Goal: Task Accomplishment & Management: Manage account settings

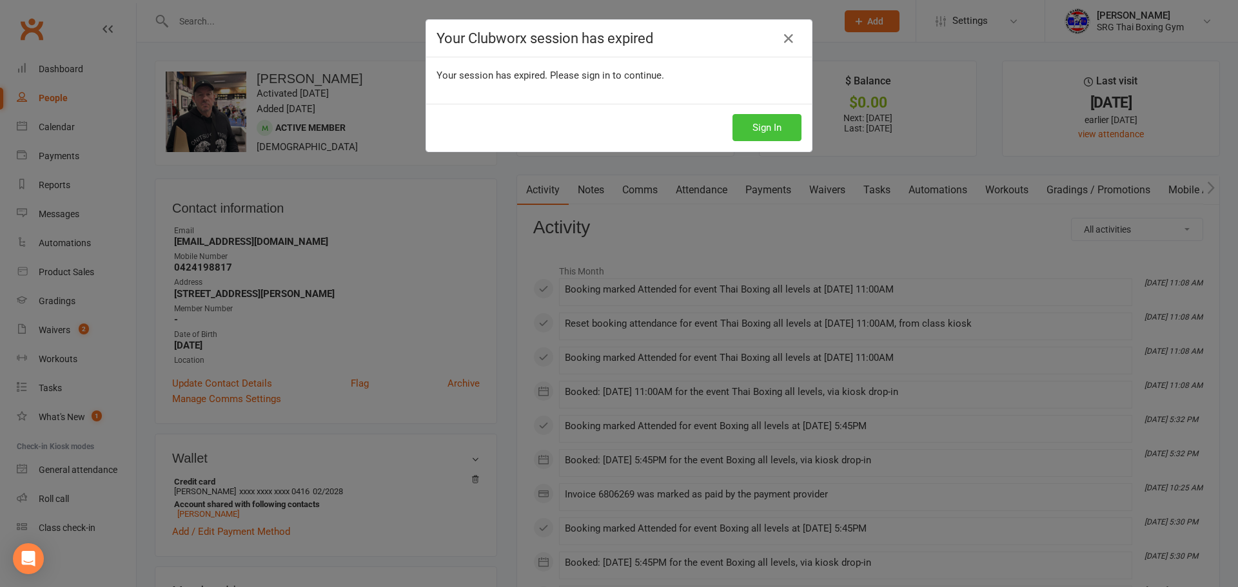
click at [772, 119] on button "Sign In" at bounding box center [766, 127] width 69 height 27
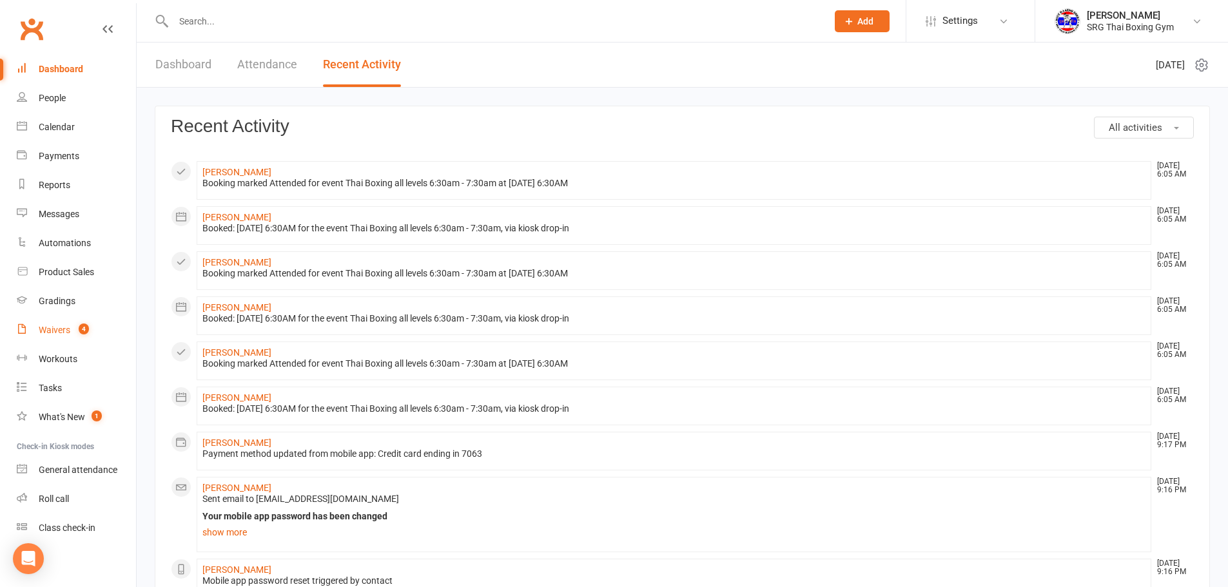
click at [62, 325] on div "Waivers" at bounding box center [55, 330] width 32 height 10
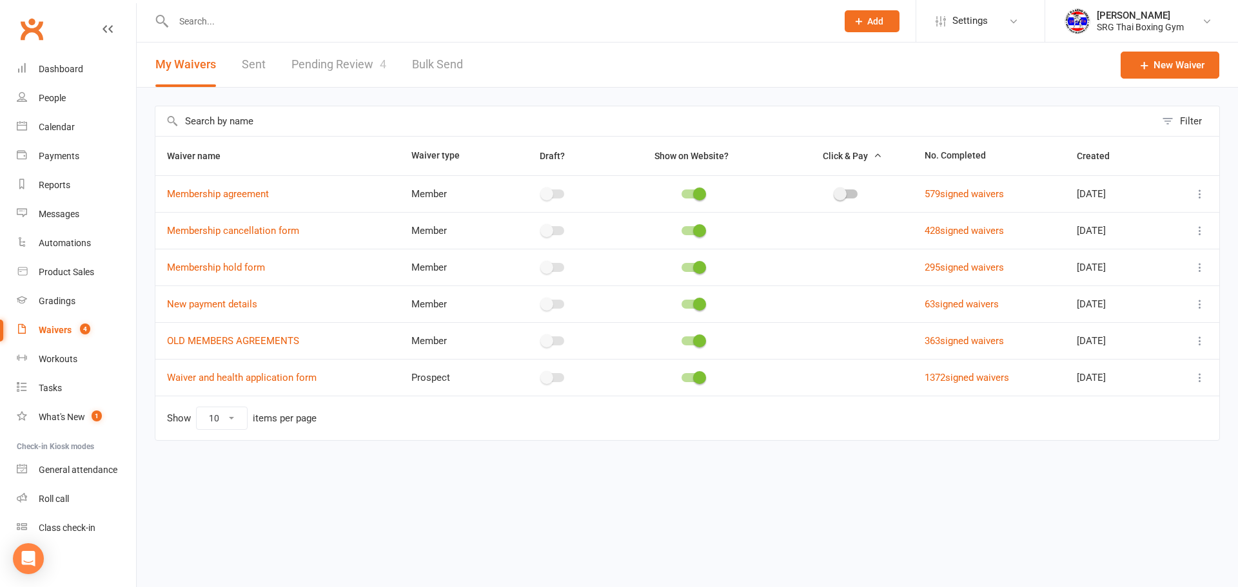
click at [307, 61] on link "Pending Review 4" at bounding box center [338, 65] width 95 height 44
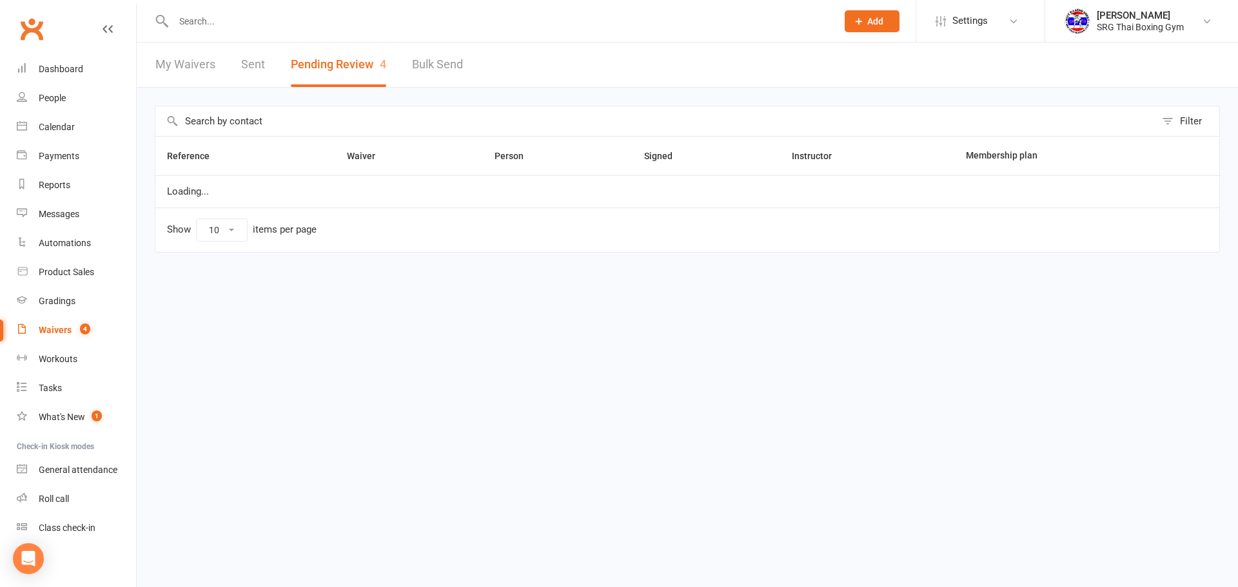
select select "100"
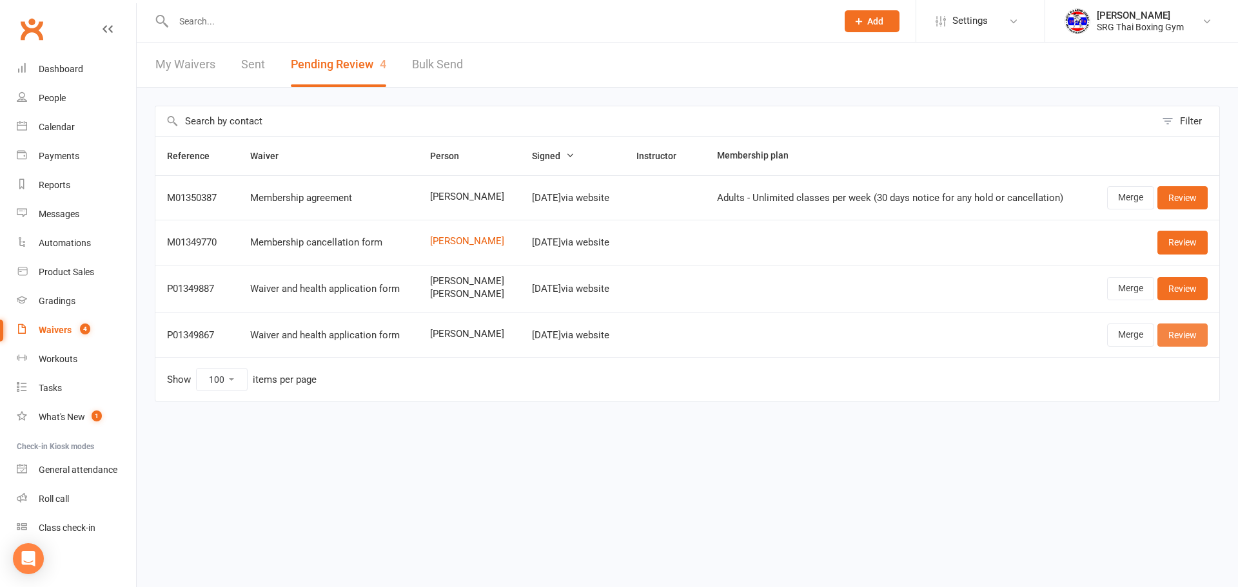
click at [1202, 338] on link "Review" at bounding box center [1182, 335] width 50 height 23
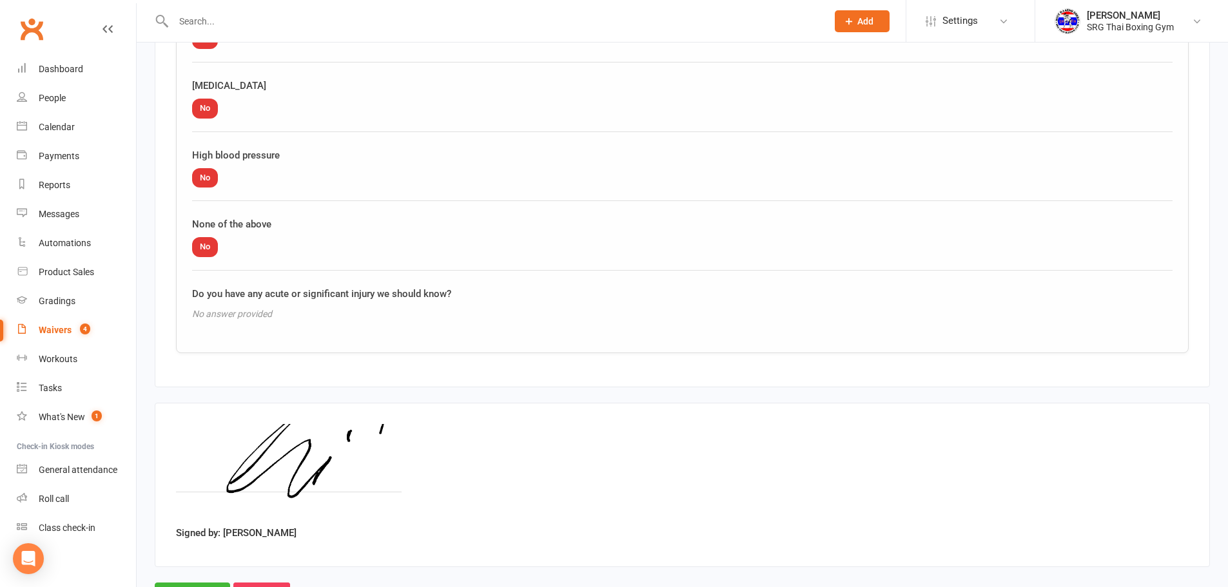
scroll to position [1542, 0]
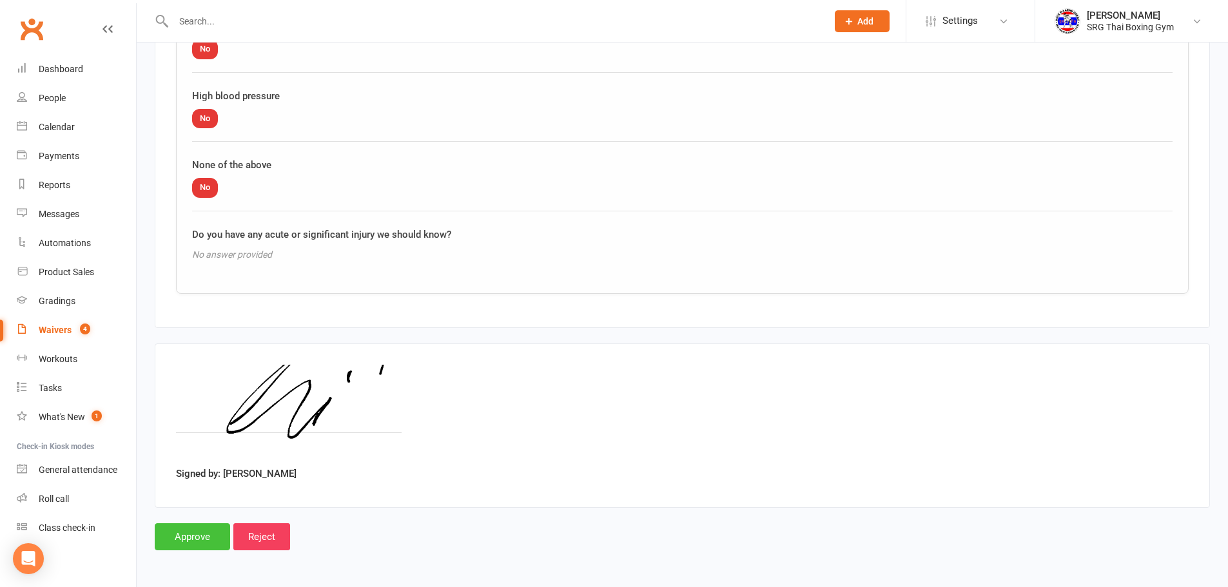
click at [204, 533] on input "Approve" at bounding box center [192, 537] width 75 height 27
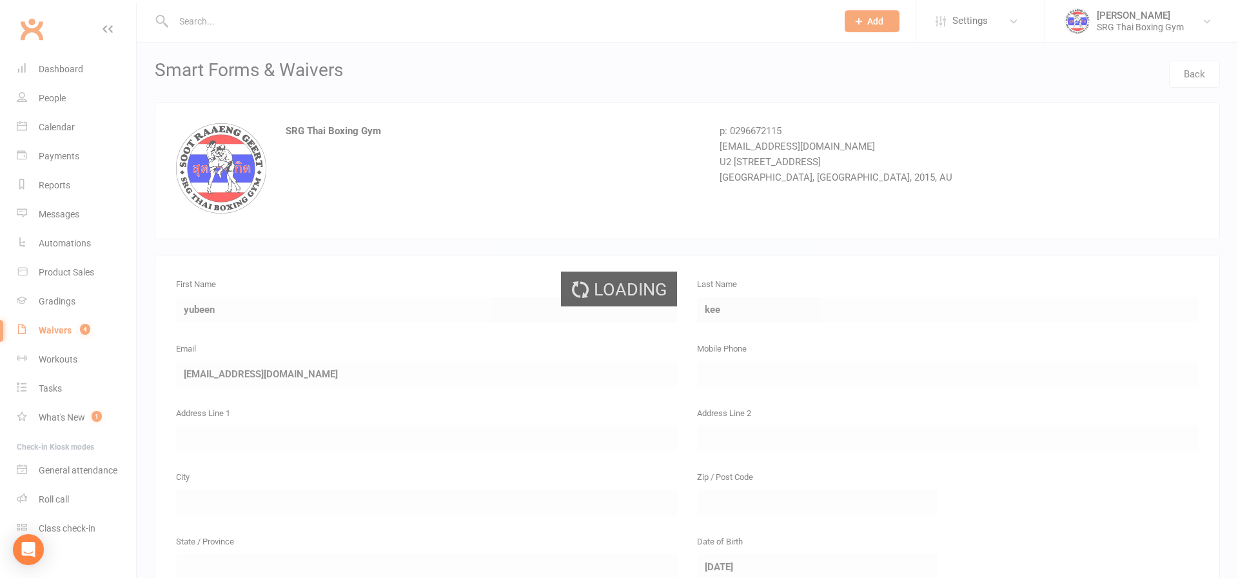
select select "100"
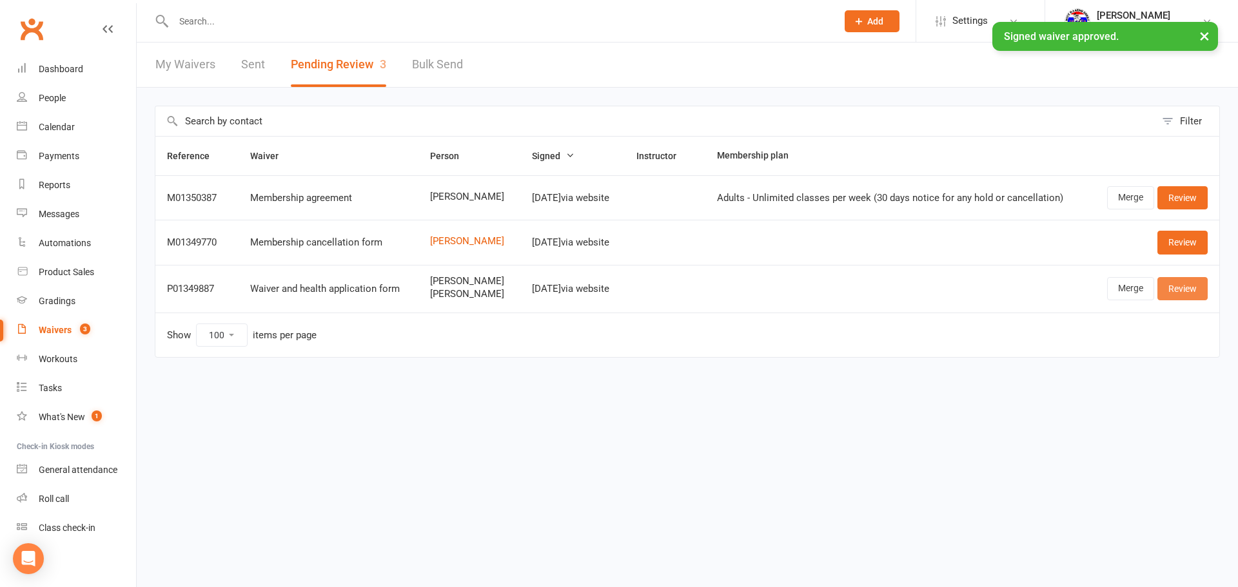
click at [1179, 289] on link "Review" at bounding box center [1182, 288] width 50 height 23
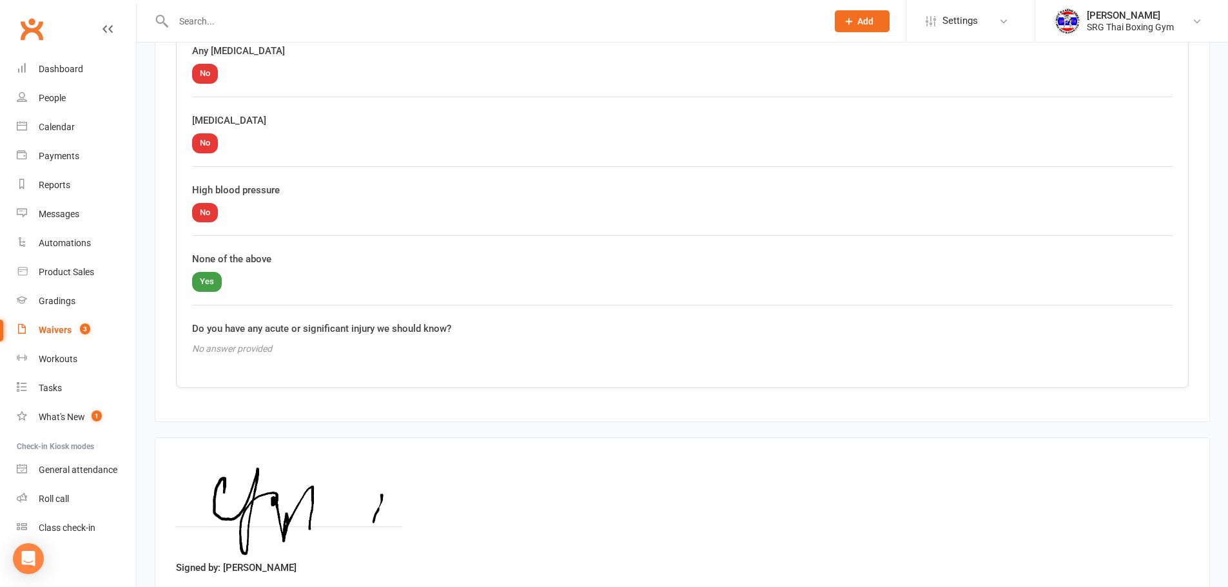
scroll to position [2032, 0]
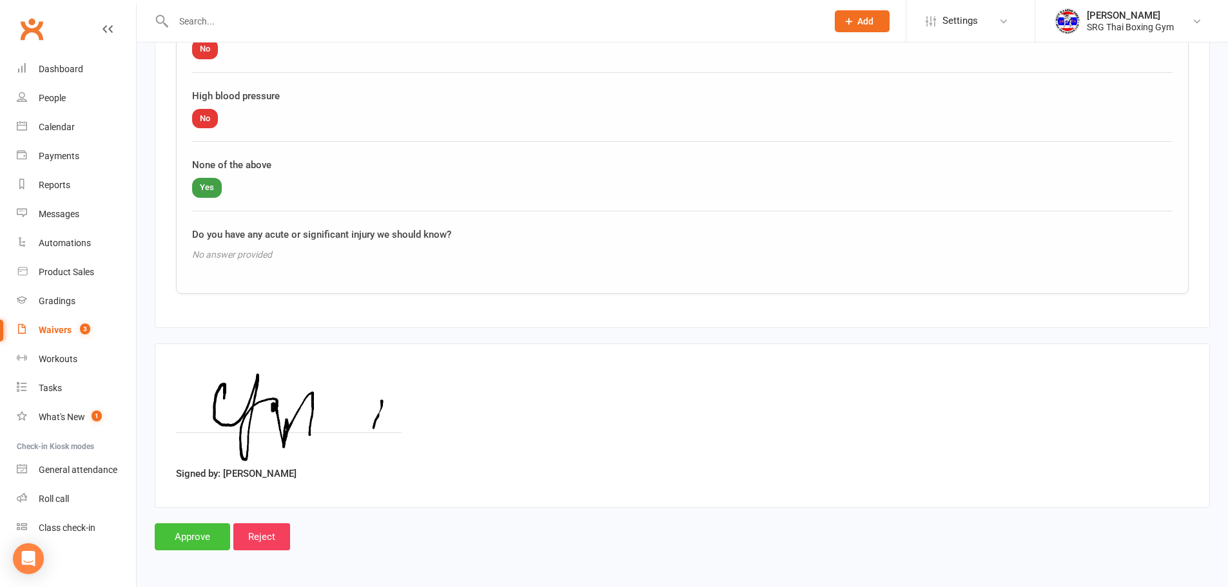
click at [183, 533] on input "Approve" at bounding box center [192, 537] width 75 height 27
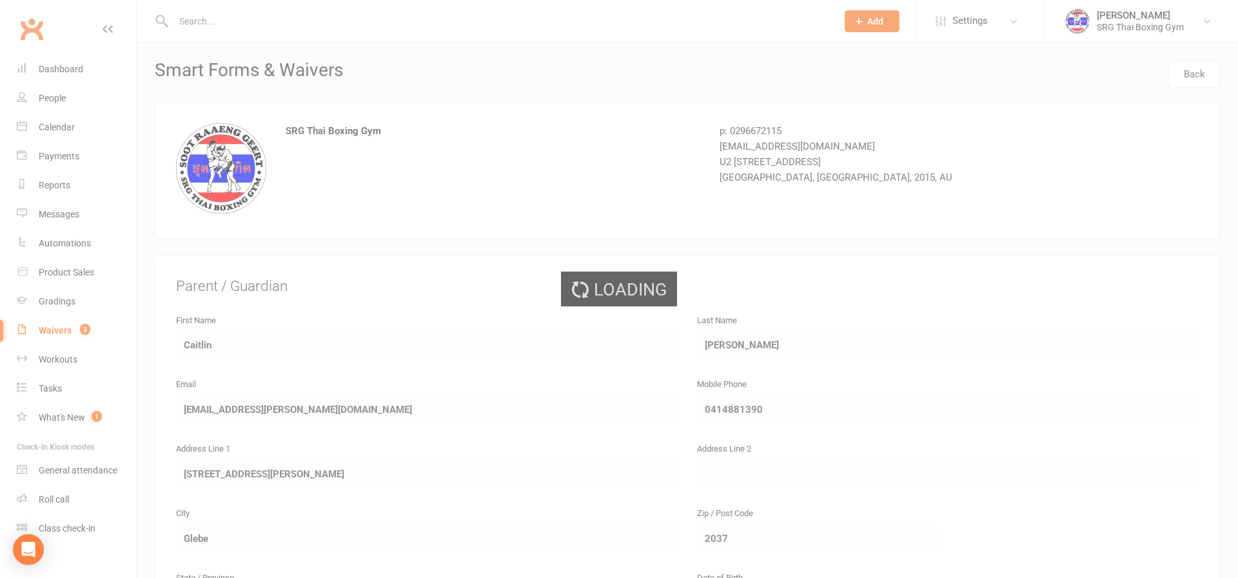
select select "100"
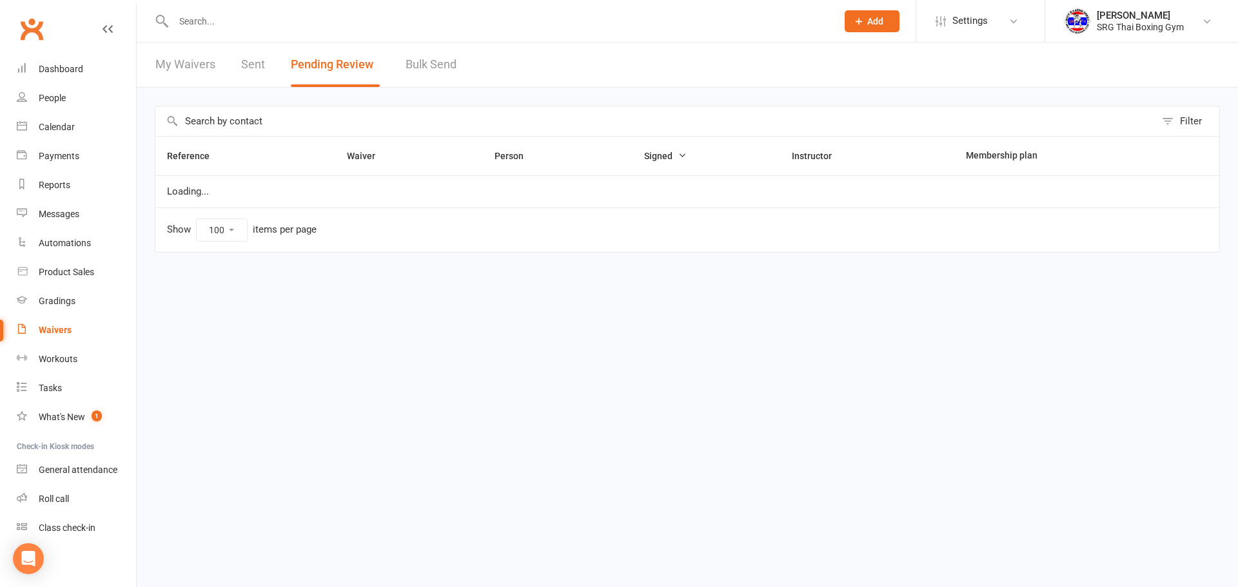
select select "100"
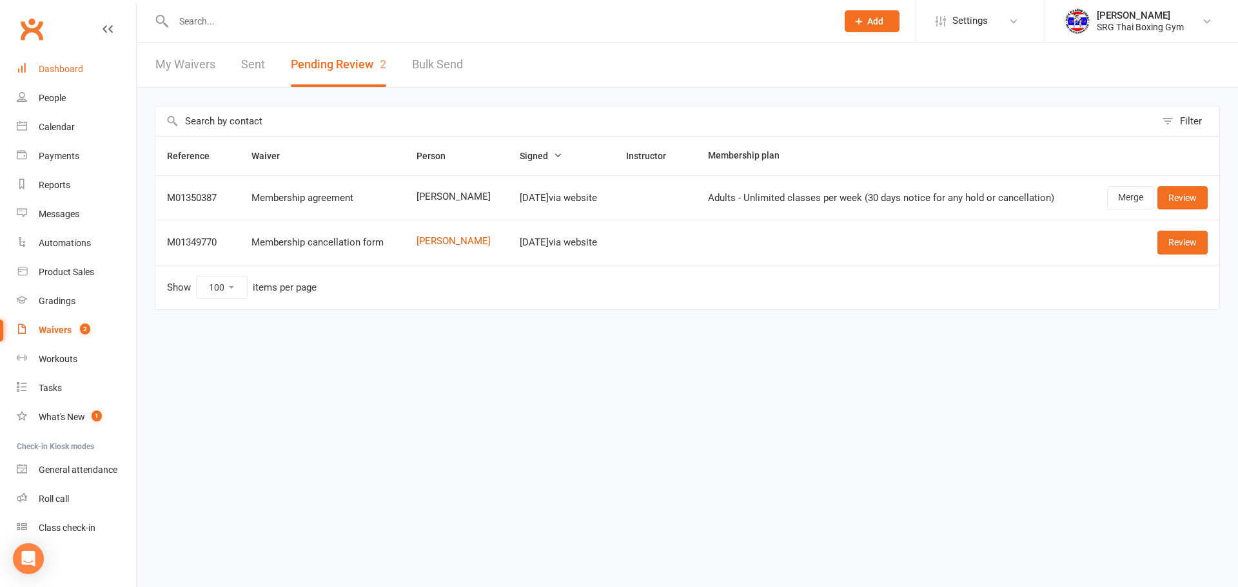
click at [51, 73] on div "Dashboard" at bounding box center [61, 69] width 44 height 10
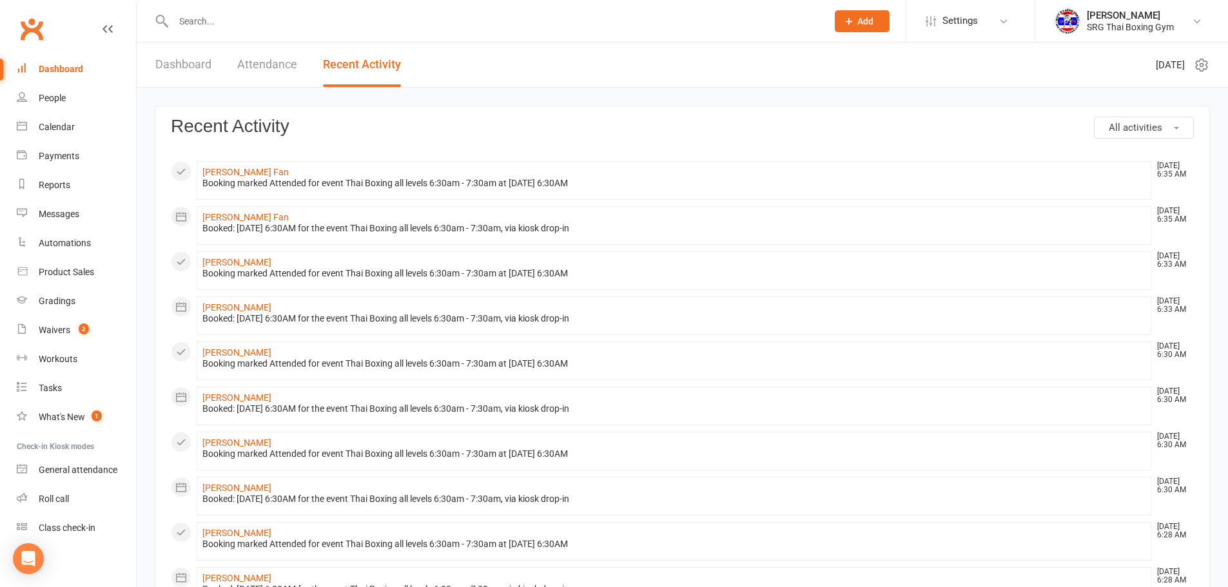
click at [211, 20] on input "text" at bounding box center [494, 21] width 649 height 18
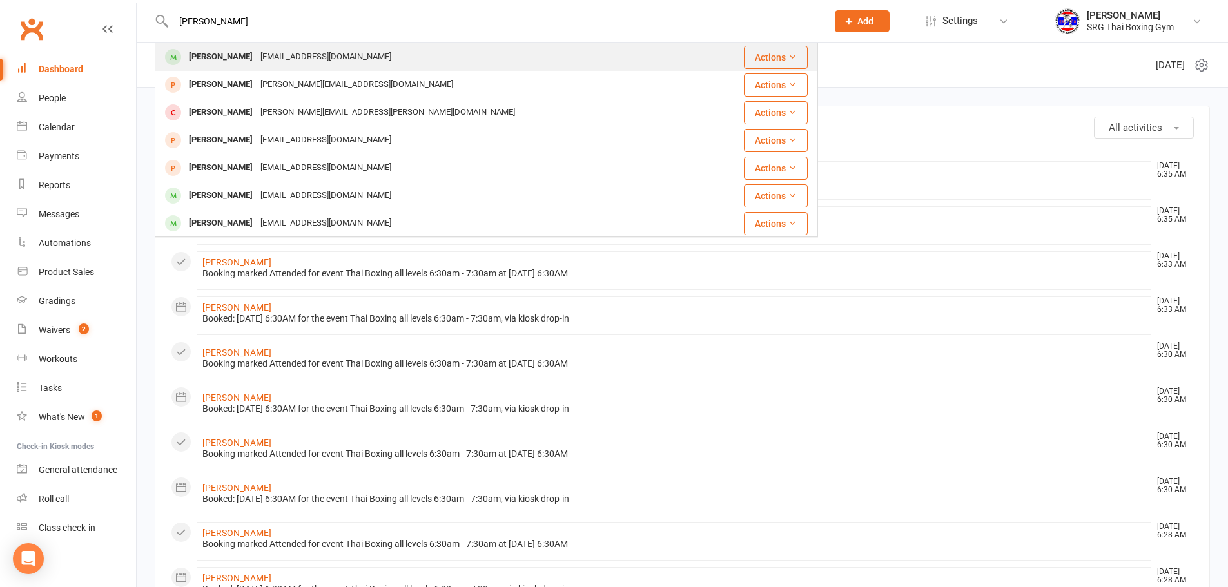
type input "shantel"
click at [469, 52] on div "Shantel Norus shantelnorus@gmail.com" at bounding box center [431, 57] width 550 height 26
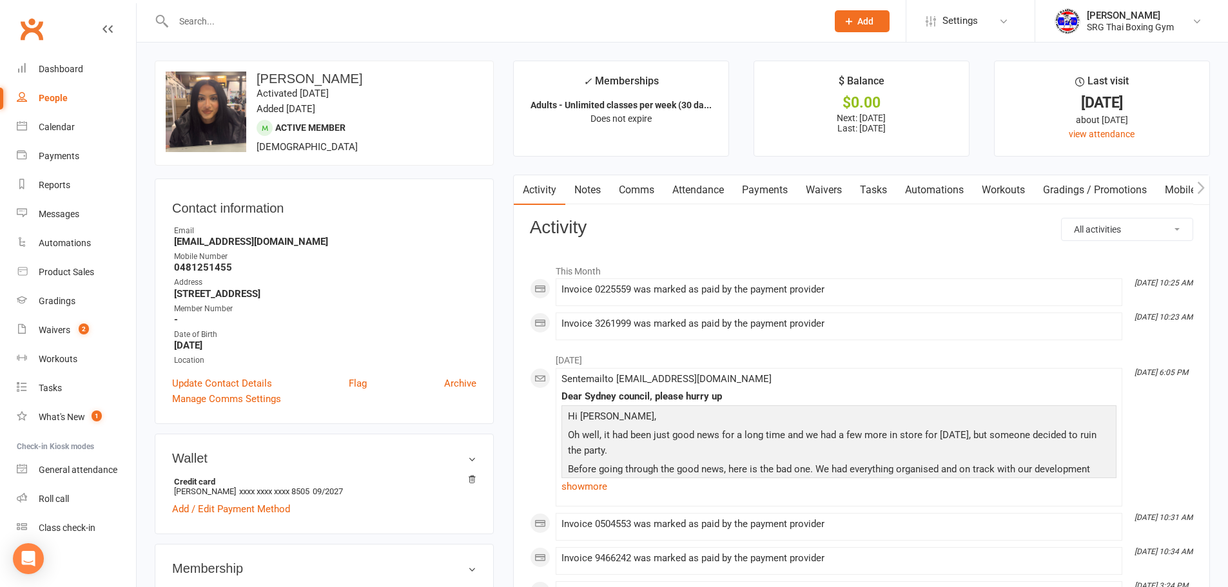
click at [710, 194] on link "Attendance" at bounding box center [698, 190] width 70 height 30
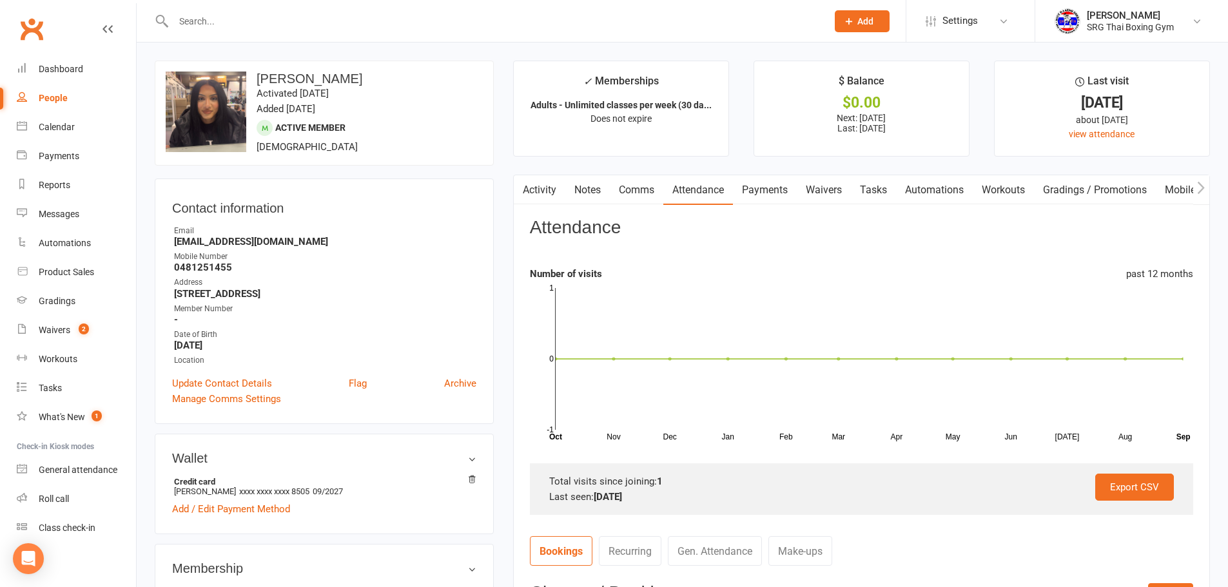
click at [750, 189] on link "Payments" at bounding box center [765, 190] width 64 height 30
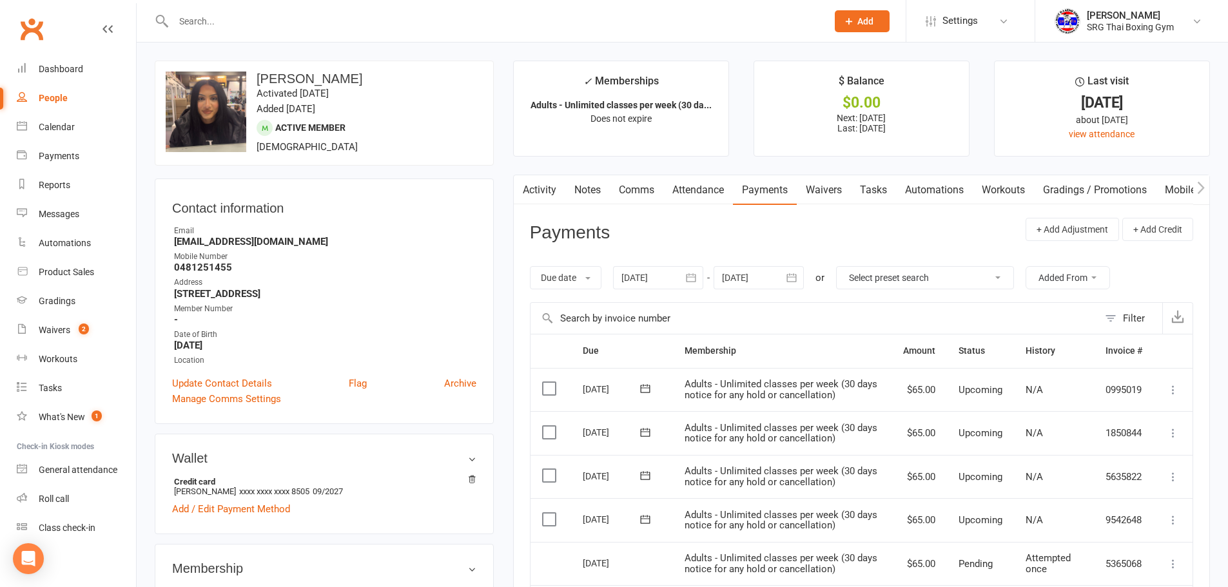
click at [838, 191] on link "Waivers" at bounding box center [824, 190] width 54 height 30
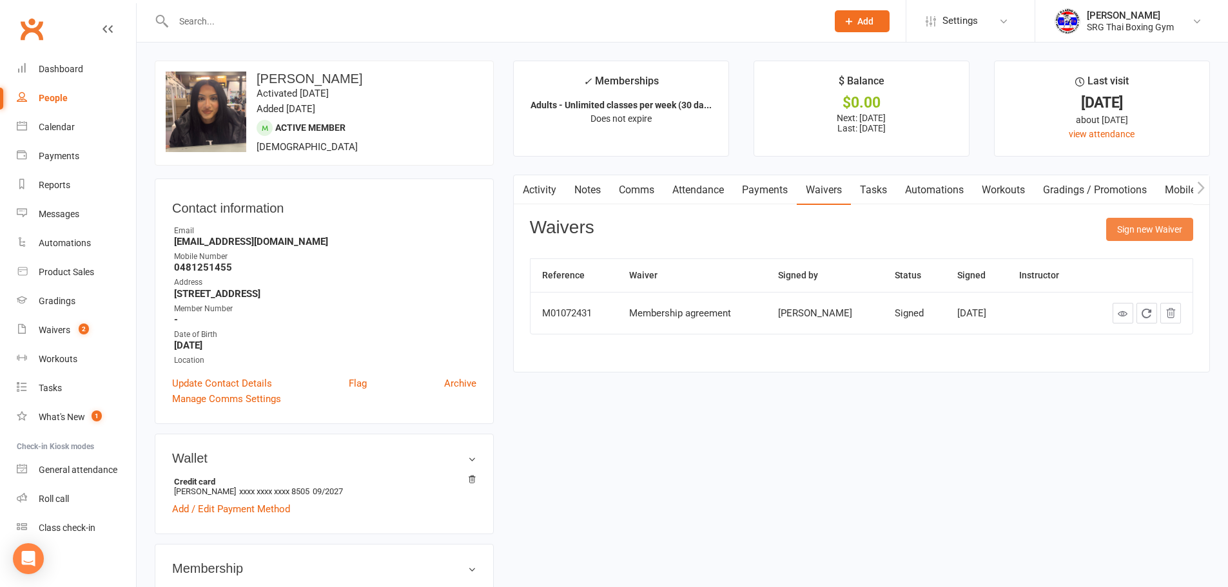
click at [1152, 233] on button "Sign new Waiver" at bounding box center [1149, 229] width 87 height 23
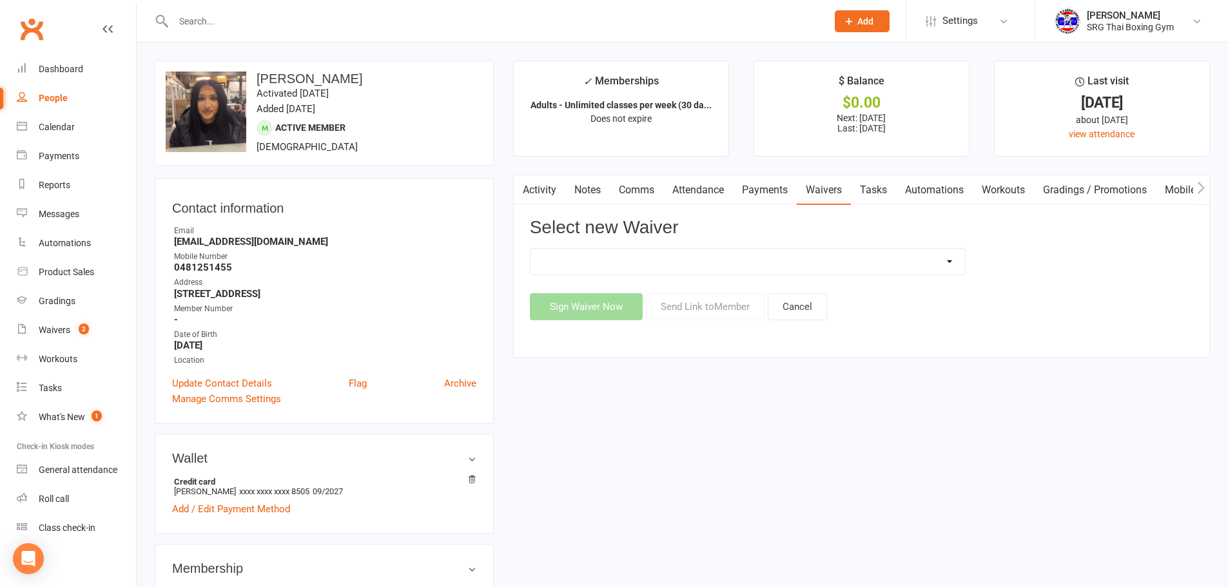
drag, startPoint x: 750, startPoint y: 261, endPoint x: 745, endPoint y: 271, distance: 11.3
click at [750, 261] on select "Membership agreement Membership cancellation form Membership hold form New paym…" at bounding box center [748, 262] width 435 height 26
select select "12441"
click at [531, 249] on select "Membership agreement Membership cancellation form Membership hold form New paym…" at bounding box center [748, 262] width 435 height 26
click at [730, 310] on button "Send Link to Member" at bounding box center [705, 306] width 119 height 27
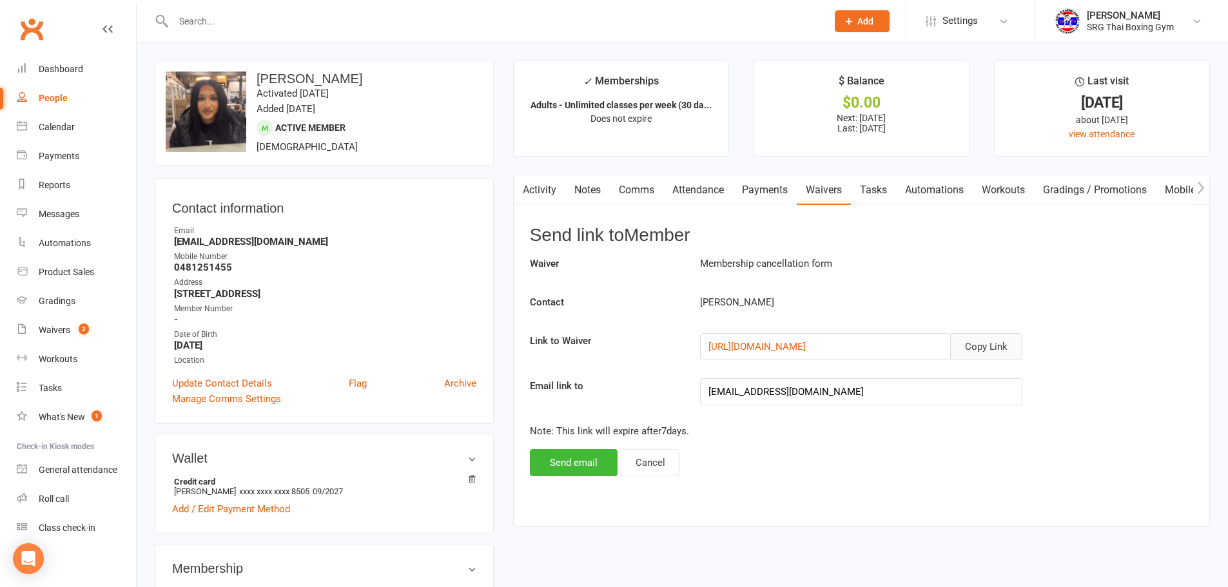
click at [987, 340] on button "Copy Link" at bounding box center [986, 346] width 72 height 27
click at [60, 64] on div "Dashboard" at bounding box center [61, 69] width 44 height 10
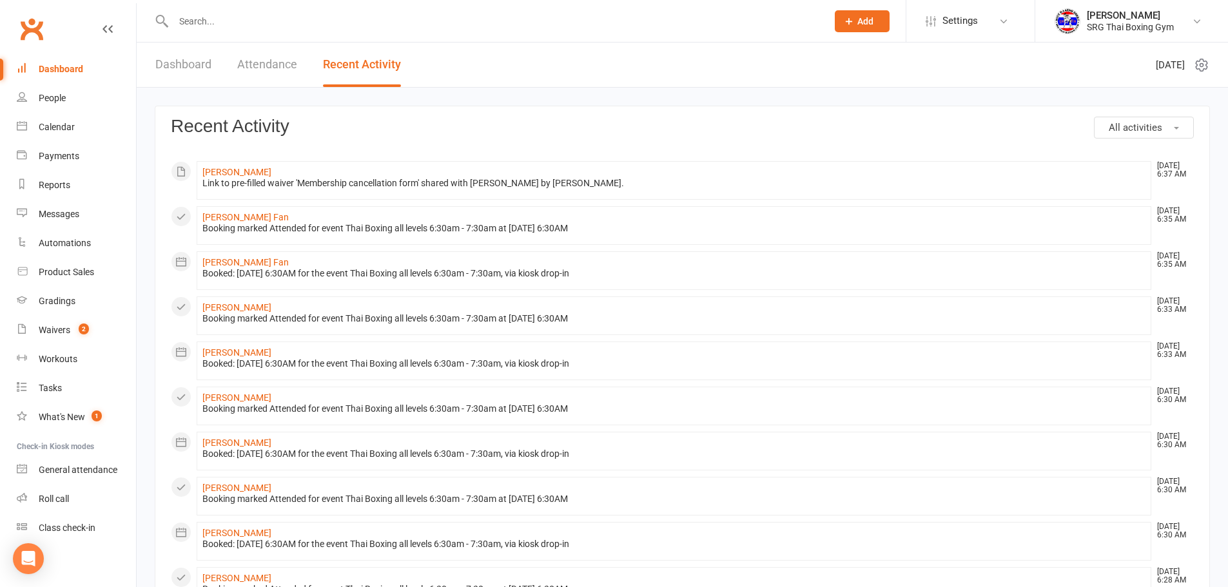
click at [283, 63] on link "Attendance" at bounding box center [267, 65] width 60 height 44
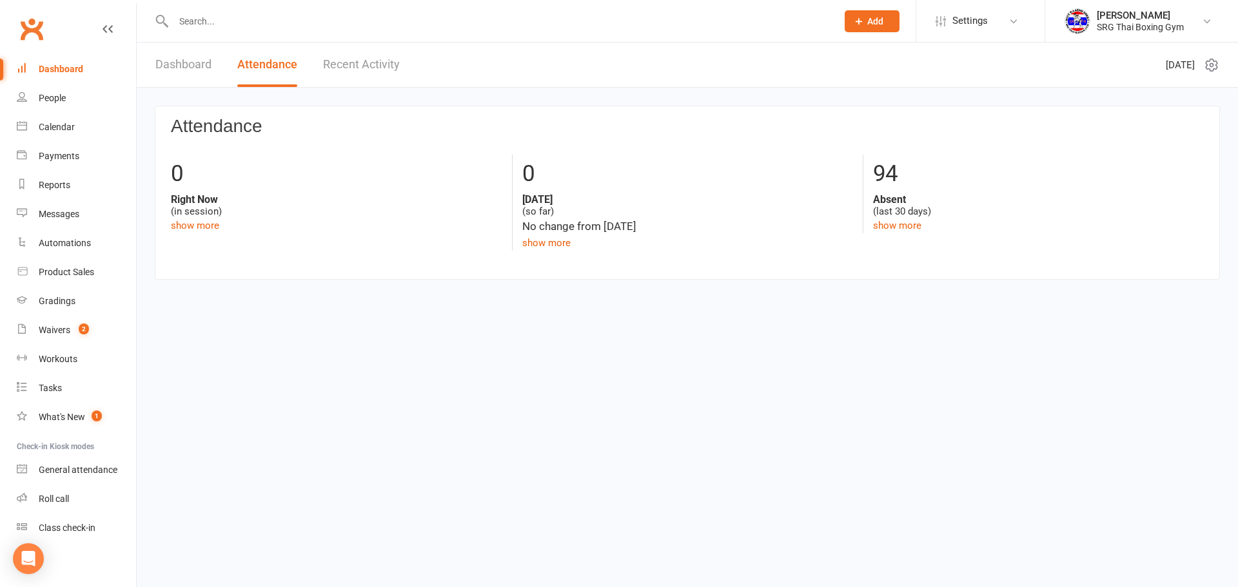
click at [344, 70] on link "Recent Activity" at bounding box center [361, 65] width 77 height 44
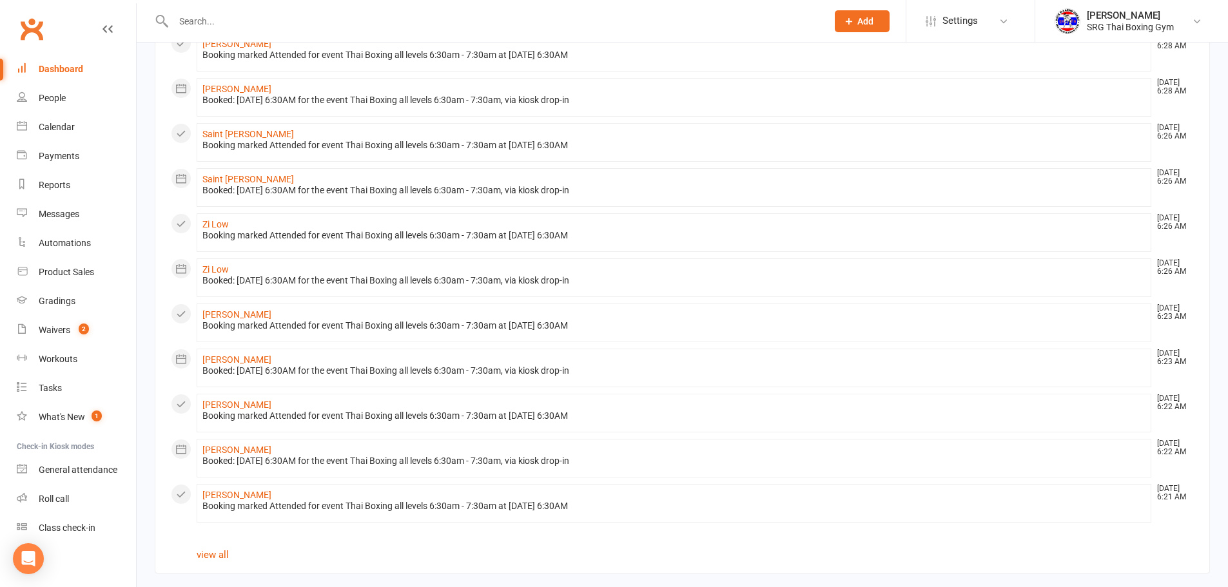
scroll to position [540, 0]
